Goal: Task Accomplishment & Management: Complete application form

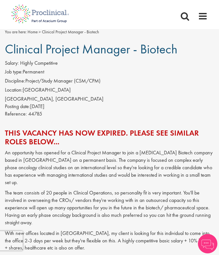
scroll to position [8, 0]
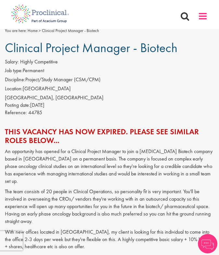
click at [205, 13] on span at bounding box center [203, 16] width 10 height 10
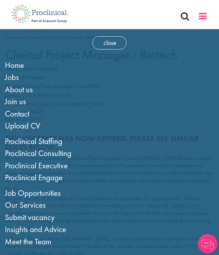
scroll to position [0, 0]
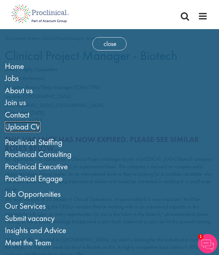
click at [18, 129] on span "Upload CV" at bounding box center [22, 127] width 35 height 11
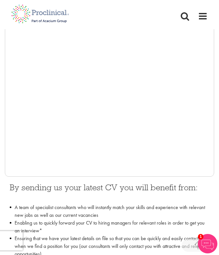
scroll to position [169, 0]
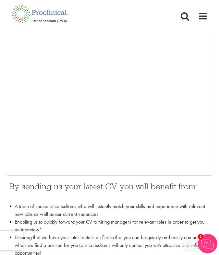
click at [89, 188] on h3 "By sending us your latest CV you will benefit from:" at bounding box center [109, 190] width 199 height 17
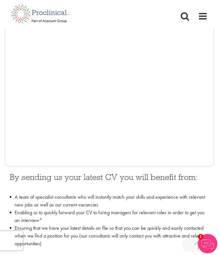
scroll to position [172, 0]
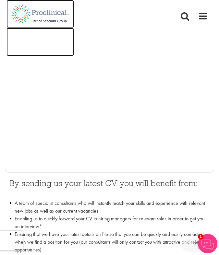
click at [27, 56] on img at bounding box center [39, 42] width 67 height 28
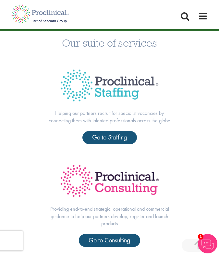
scroll to position [180, 0]
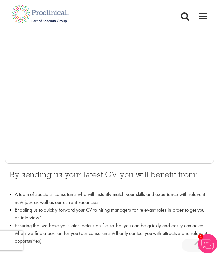
scroll to position [173, 0]
